Goal: Use online tool/utility: Utilize a website feature to perform a specific function

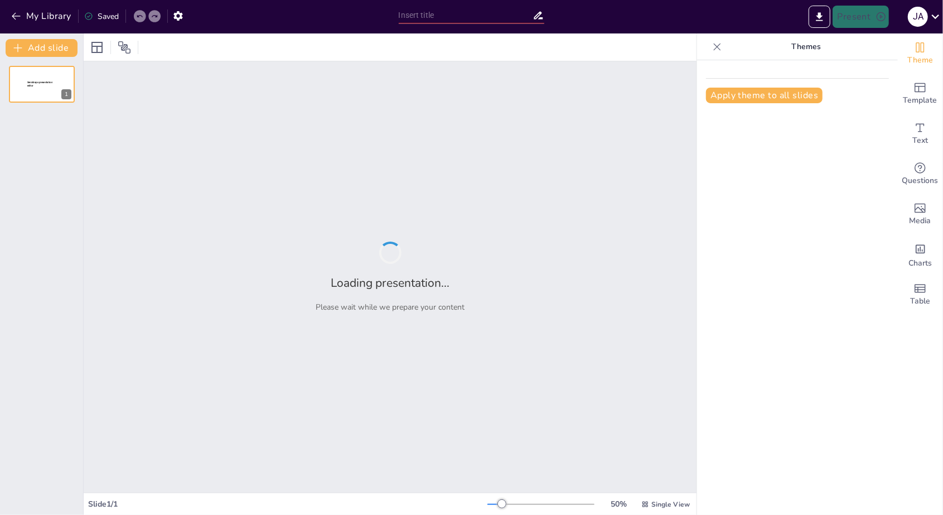
type input "Monitoreo Avanzado en UCI: Soluciones de Mindray para Pacientes Críticos"
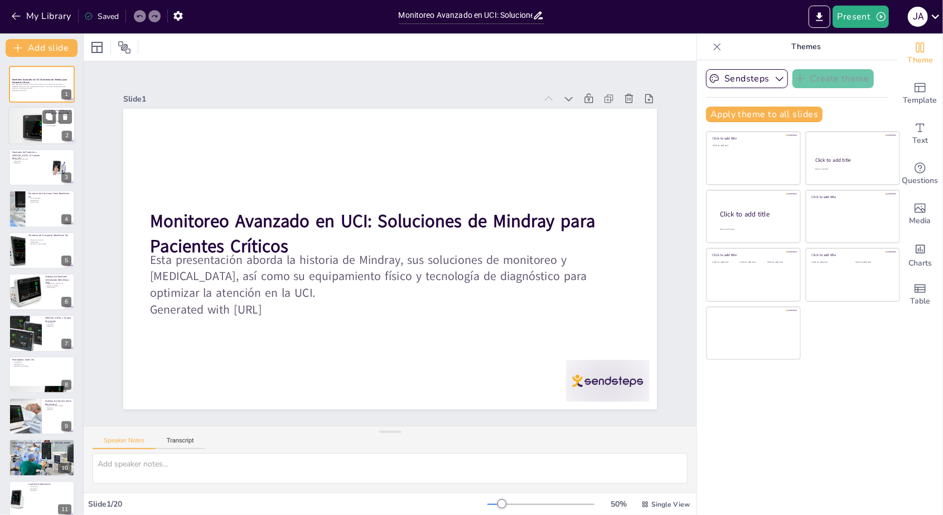
click at [50, 129] on div at bounding box center [41, 126] width 67 height 38
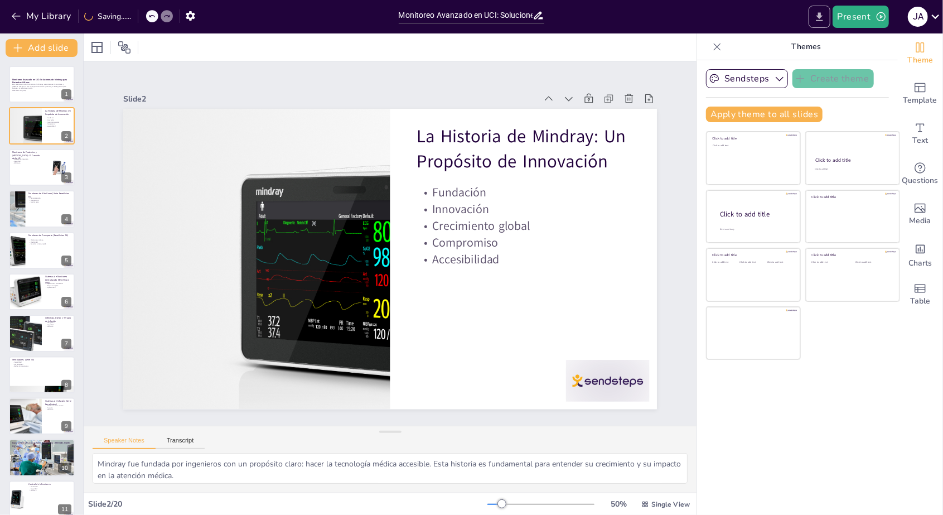
click at [818, 19] on icon "Export to PowerPoint" at bounding box center [820, 17] width 12 height 12
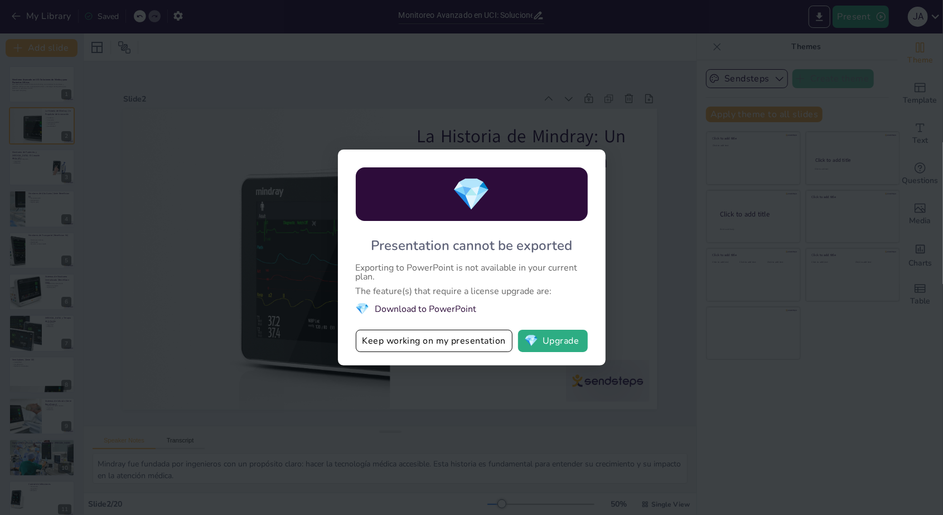
click at [244, 282] on div "💎 Presentation cannot be exported Exporting to PowerPoint is not available in y…" at bounding box center [471, 257] width 943 height 515
click at [491, 336] on button "Keep working on my presentation" at bounding box center [434, 341] width 157 height 22
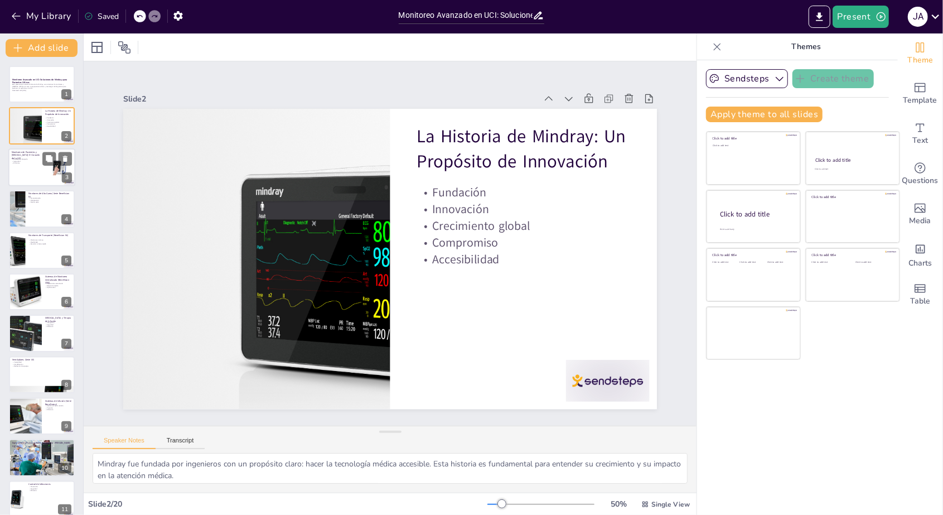
click at [34, 165] on div at bounding box center [41, 167] width 67 height 38
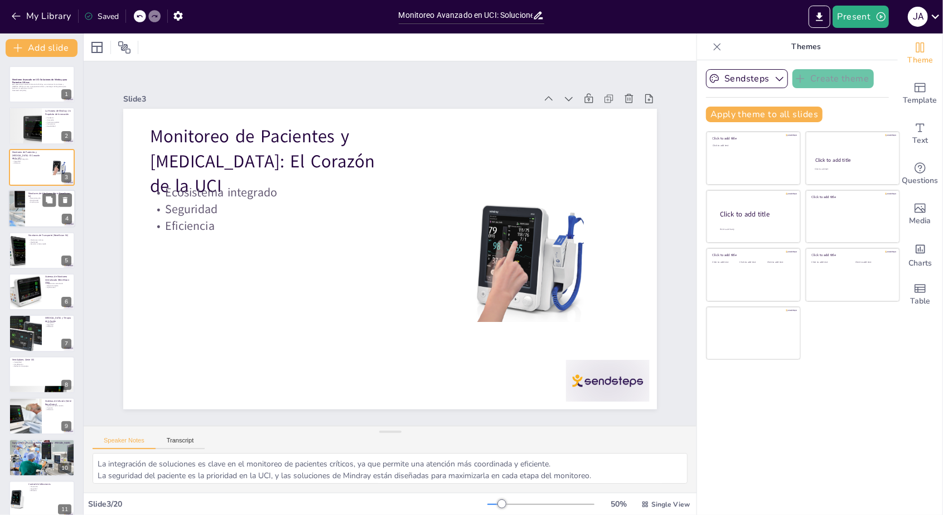
click at [44, 223] on div at bounding box center [41, 209] width 67 height 38
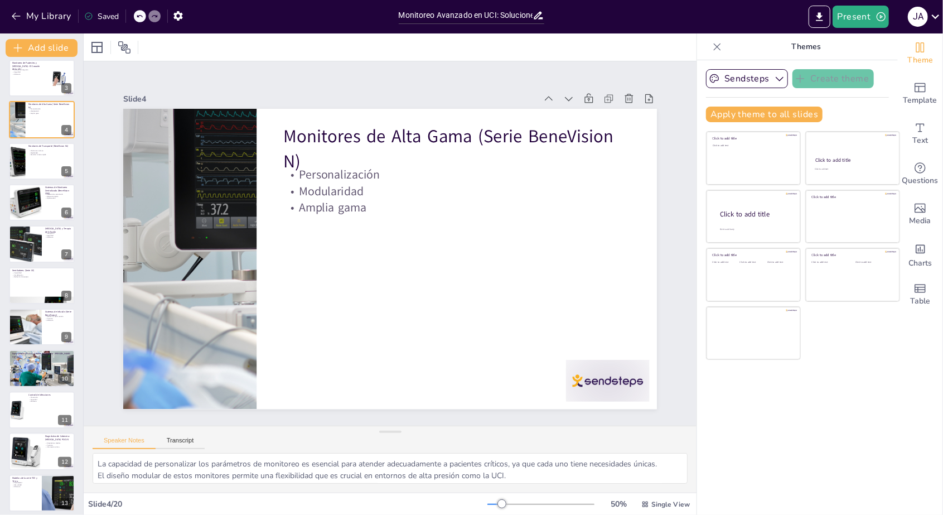
scroll to position [112, 0]
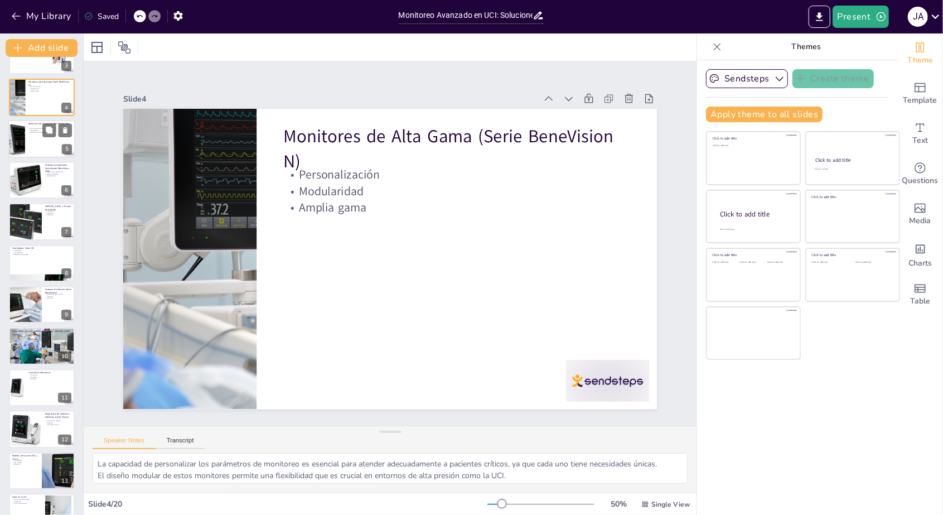
click at [25, 138] on div at bounding box center [41, 139] width 67 height 38
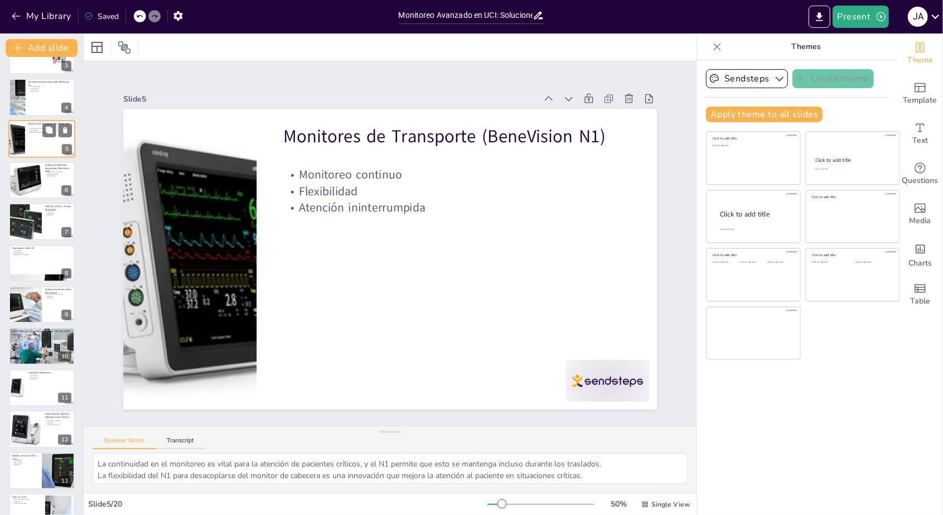
scroll to position [0, 0]
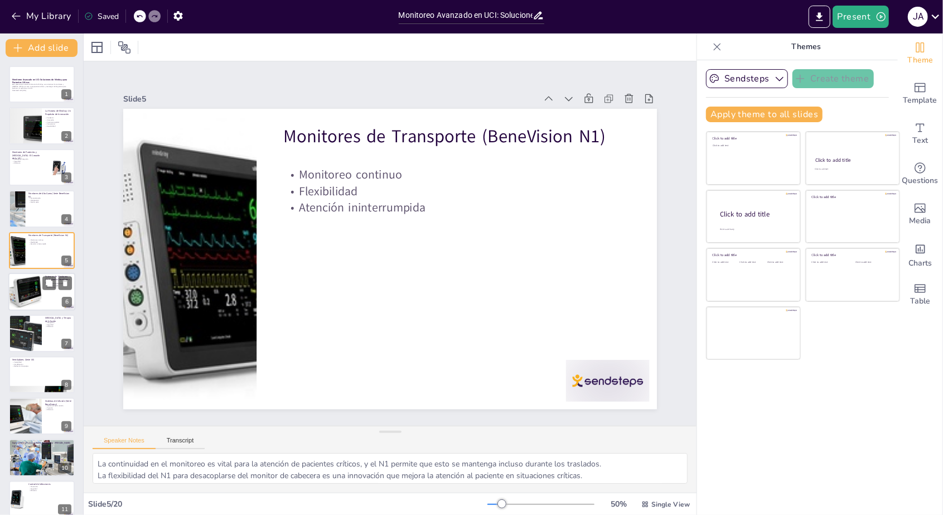
click at [31, 302] on div at bounding box center [25, 292] width 38 height 38
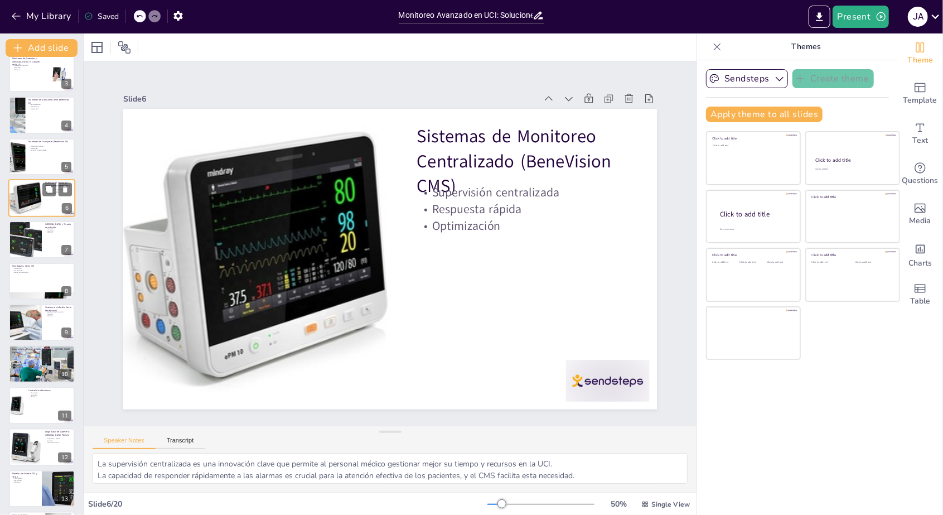
scroll to position [109, 0]
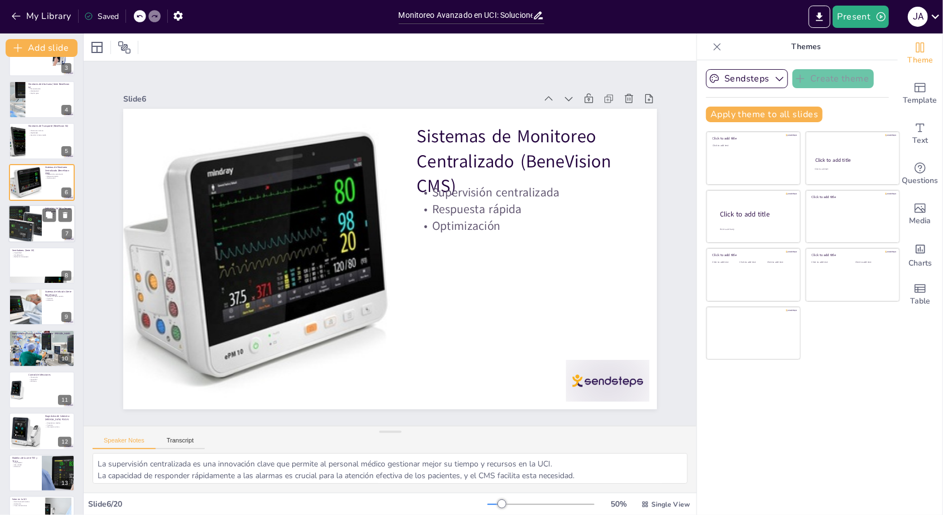
click at [33, 226] on div at bounding box center [25, 224] width 56 height 38
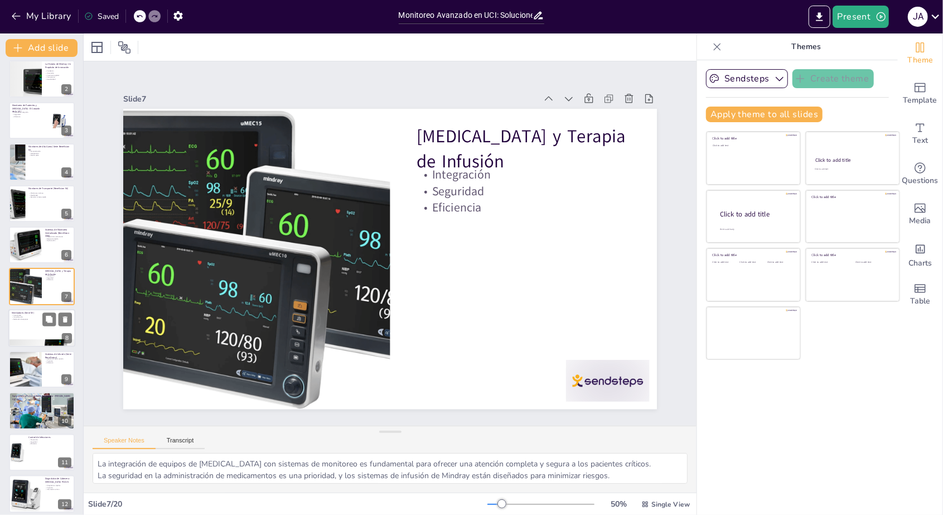
click at [31, 318] on p "Reducción de equipos" at bounding box center [42, 319] width 60 height 2
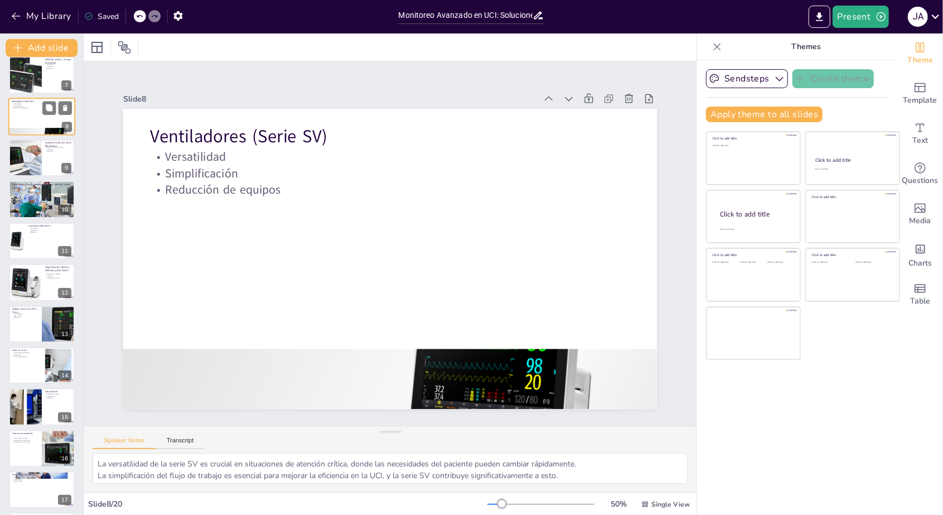
scroll to position [385, 0]
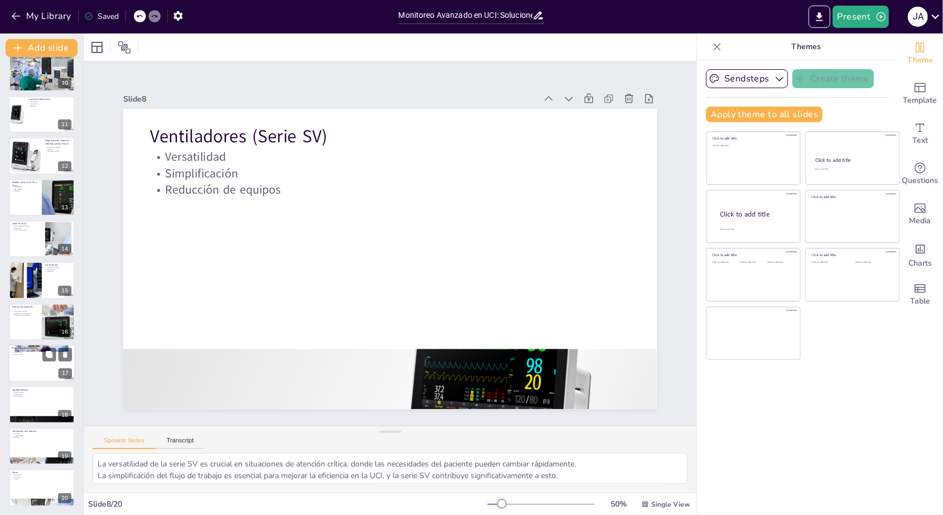
click at [34, 345] on div "Preguntas y Respuestas Interacción Clarificación Oportunidad 17" at bounding box center [41, 363] width 67 height 38
type textarea "La interacción con los participantes es fundamental para aclarar dudas y enriqu…"
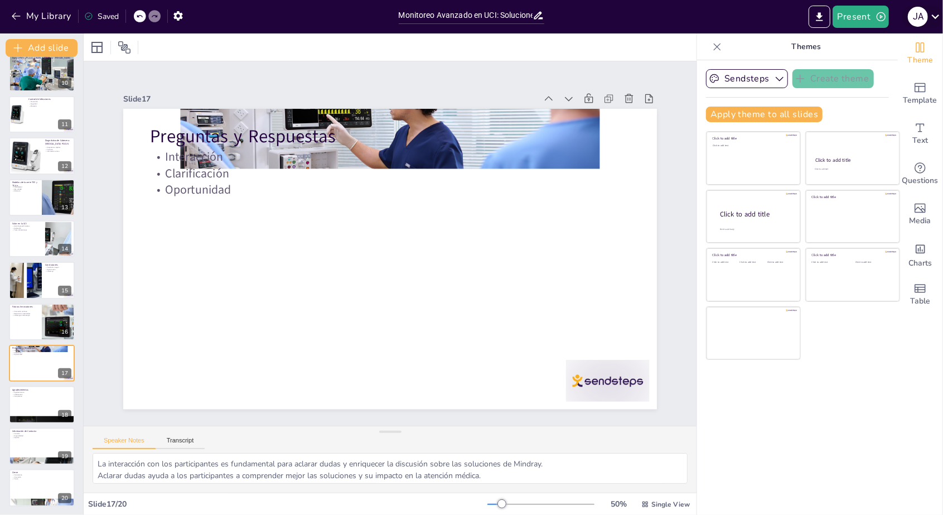
click at [930, 14] on icon at bounding box center [935, 16] width 15 height 15
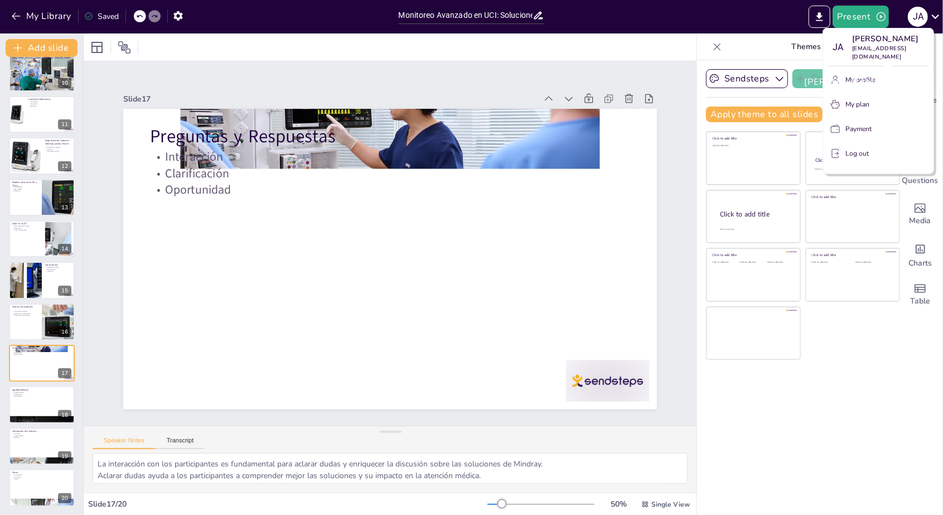
click at [871, 101] on div "[PERSON_NAME] [EMAIL_ADDRESS][DOMAIN_NAME]" at bounding box center [889, 88] width 186 height 42
click at [859, 104] on div "[PERSON_NAME] [EMAIL_ADDRESS][DOMAIN_NAME]" at bounding box center [889, 88] width 186 height 42
click at [849, 105] on p "My plan" at bounding box center [857, 104] width 24 height 10
